Goal: Task Accomplishment & Management: Use online tool/utility

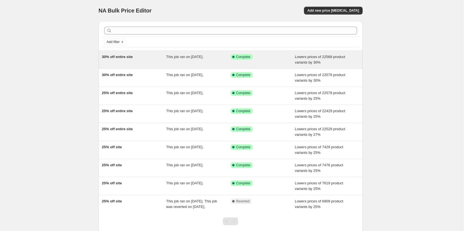
click at [302, 60] on span "Lowers prices of 22568 product variants by 30%" at bounding box center [320, 60] width 50 height 10
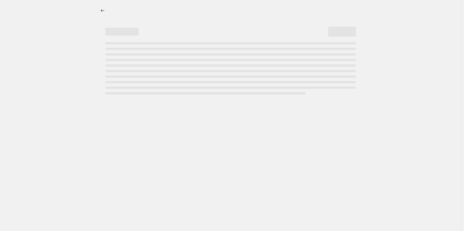
select select "percentage"
select select "collection"
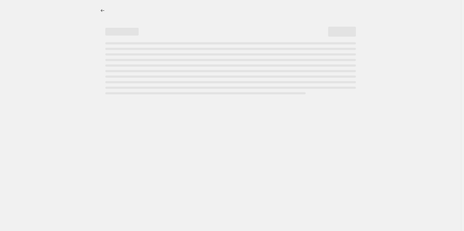
select select "collection"
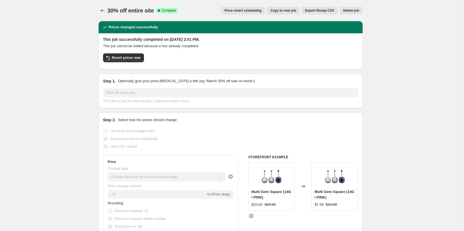
click at [285, 11] on span "Copy to new job" at bounding box center [283, 10] width 26 height 4
select select "percentage"
select select "collection"
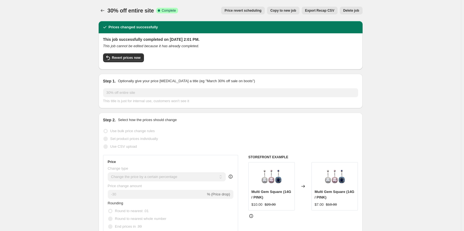
select select "collection"
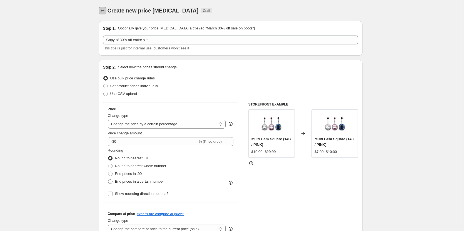
click at [101, 12] on icon "Price change jobs" at bounding box center [103, 11] width 6 height 6
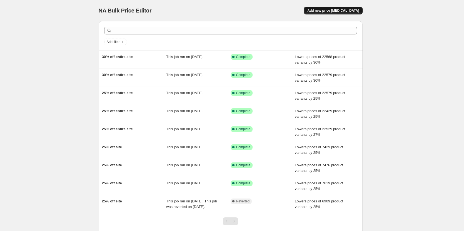
click at [345, 10] on span "Add new price [MEDICAL_DATA]" at bounding box center [333, 10] width 52 height 4
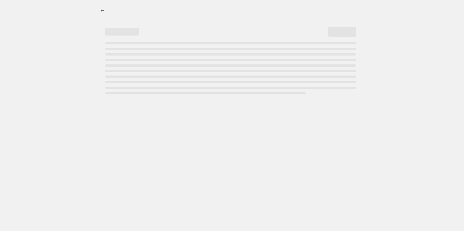
select select "percentage"
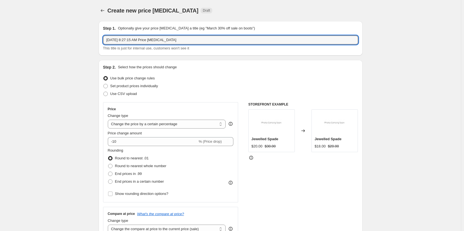
drag, startPoint x: 193, startPoint y: 37, endPoint x: 58, endPoint y: 42, distance: 134.8
type input "30% off website"
click at [138, 138] on input "-10" at bounding box center [153, 141] width 90 height 9
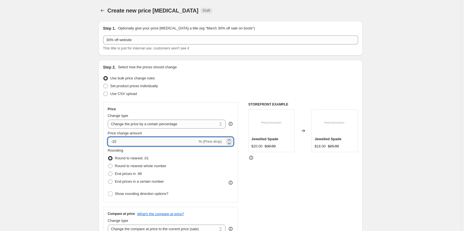
type input "-1"
type input "-30"
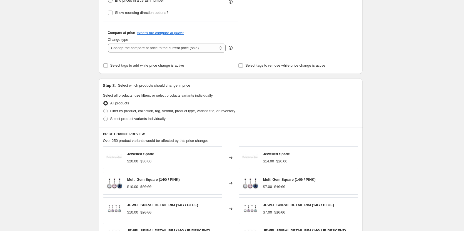
scroll to position [194, 0]
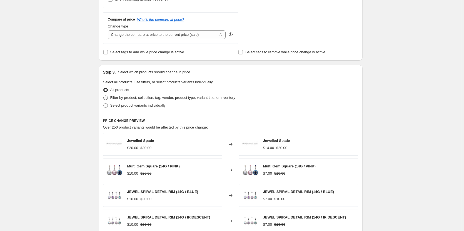
click at [124, 97] on span "Filter by product, collection, tag, vendor, product type, variant title, or inv…" at bounding box center [172, 98] width 125 height 4
click at [104, 96] on input "Filter by product, collection, tag, vendor, product type, variant title, or inv…" at bounding box center [103, 96] width 0 height 0
radio input "true"
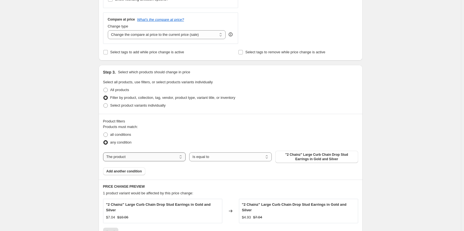
click at [166, 155] on select "The product The product's collection The product's tag The product's vendor The…" at bounding box center [144, 157] width 83 height 9
select select "collection"
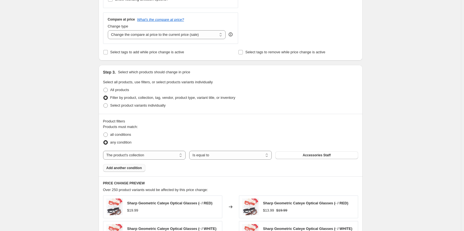
click at [139, 169] on span "Add another condition" at bounding box center [124, 168] width 36 height 4
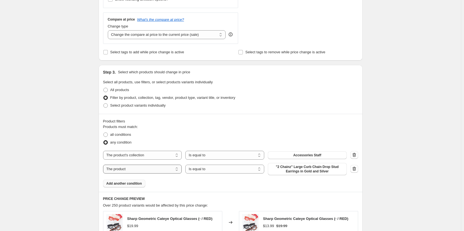
click at [170, 171] on select "The product The product's collection The product's tag The product's vendor The…" at bounding box center [142, 169] width 79 height 9
select select "collection"
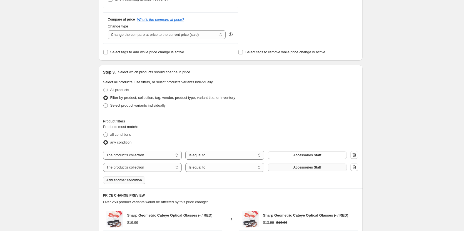
click at [281, 168] on button "Accessories Staff" at bounding box center [307, 168] width 79 height 8
click at [141, 181] on span "Add another condition" at bounding box center [124, 180] width 36 height 4
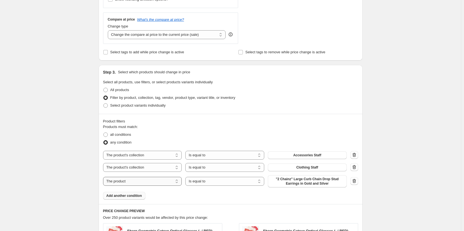
click at [141, 180] on select "The product The product's collection The product's tag The product's vendor The…" at bounding box center [142, 181] width 79 height 9
select select "collection"
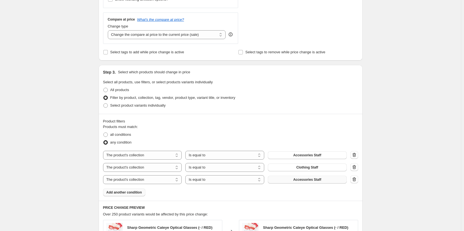
click at [295, 179] on button "Accessories Staff" at bounding box center [307, 180] width 79 height 8
click at [136, 192] on span "Add another condition" at bounding box center [124, 192] width 36 height 4
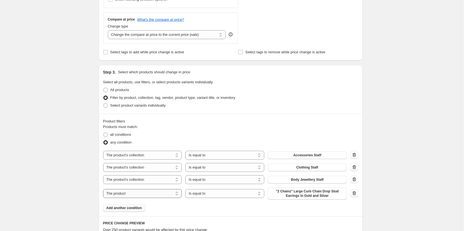
click at [168, 193] on select "The product The product's collection The product's tag The product's vendor The…" at bounding box center [142, 193] width 79 height 9
select select "collection"
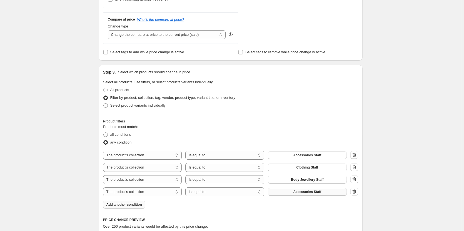
click at [284, 193] on button "Accessories Staff" at bounding box center [307, 192] width 79 height 8
click at [136, 206] on span "Add another condition" at bounding box center [124, 205] width 36 height 4
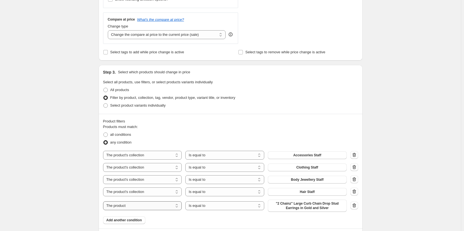
click at [163, 204] on select "The product The product's collection The product's tag The product's vendor The…" at bounding box center [142, 205] width 79 height 9
select select "collection"
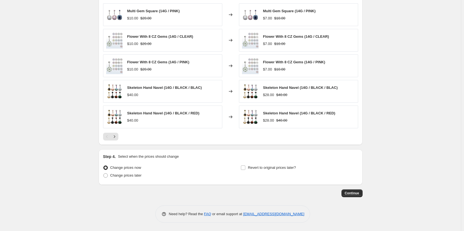
scroll to position [436, 0]
click at [350, 192] on span "Continue" at bounding box center [352, 193] width 14 height 4
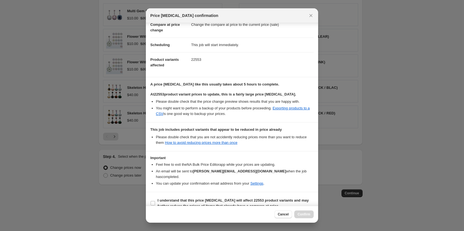
scroll to position [33, 0]
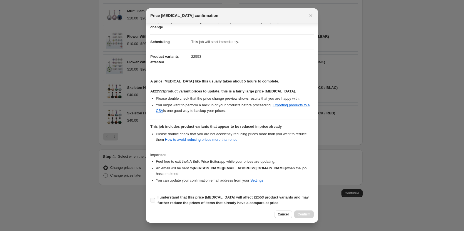
click at [218, 198] on b "I understand that this price [MEDICAL_DATA] will affect 22553 product variants …" at bounding box center [233, 200] width 151 height 10
click at [155, 198] on input "I understand that this price [MEDICAL_DATA] will affect 22553 product variants …" at bounding box center [153, 200] width 4 height 4
checkbox input "true"
click at [300, 214] on span "Confirm" at bounding box center [304, 214] width 13 height 4
